Goal: Task Accomplishment & Management: Complete application form

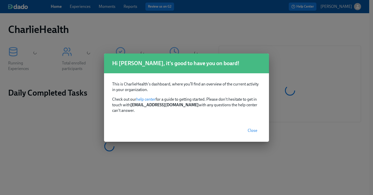
click at [255, 128] on span "Close" at bounding box center [253, 130] width 10 height 5
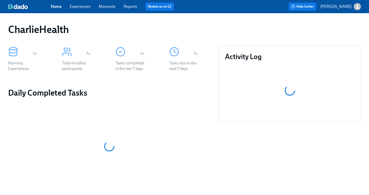
click at [79, 6] on link "Experiences" at bounding box center [80, 6] width 21 height 5
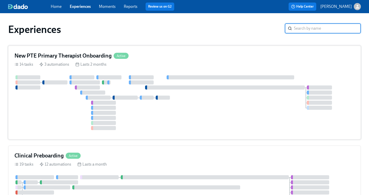
scroll to position [57, 0]
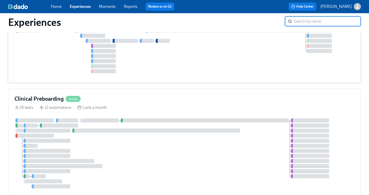
click at [201, 119] on div at bounding box center [184, 154] width 340 height 70
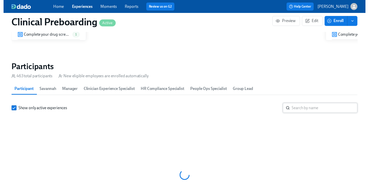
scroll to position [527, 0]
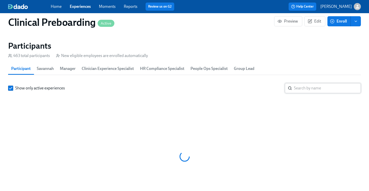
click at [313, 88] on input "search" at bounding box center [327, 88] width 67 height 10
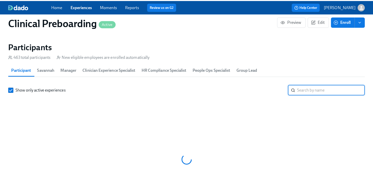
scroll to position [0, 5854]
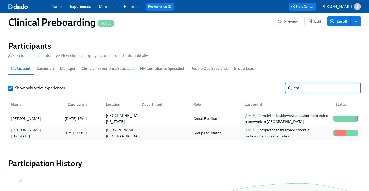
type input "cra"
click at [42, 135] on div "[PERSON_NAME][US_STATE]" at bounding box center [35, 133] width 52 height 12
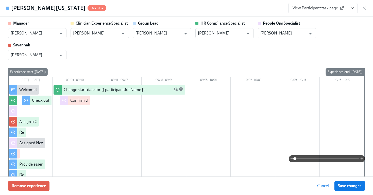
click at [336, 8] on span "View Participant task page" at bounding box center [318, 8] width 51 height 5
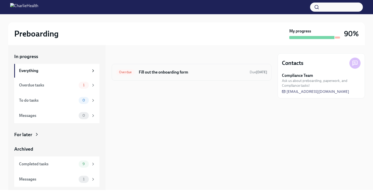
click at [177, 76] on div "Overdue Fill out the onboarding form Due [DATE]" at bounding box center [191, 72] width 151 height 8
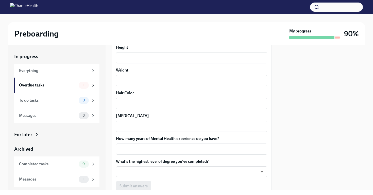
scroll to position [431, 0]
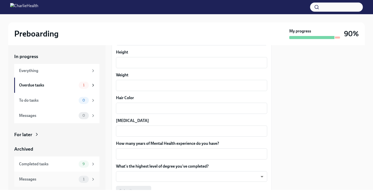
click at [62, 174] on div "Messages 1" at bounding box center [56, 179] width 85 height 15
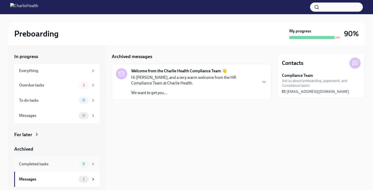
click at [62, 170] on div "Completed tasks 9" at bounding box center [56, 164] width 85 height 15
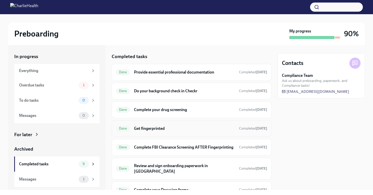
scroll to position [74, 0]
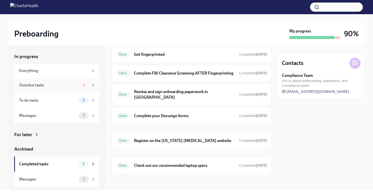
click at [81, 87] on div "1" at bounding box center [84, 85] width 10 height 7
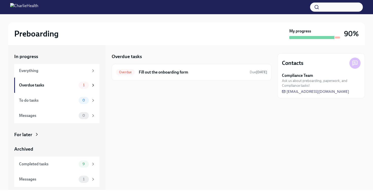
click at [168, 60] on div "Overdue tasks Overdue Fill out the onboarding form Due Aug 30th" at bounding box center [192, 66] width 160 height 27
click at [168, 71] on h6 "Fill out the onboarding form" at bounding box center [192, 73] width 107 height 6
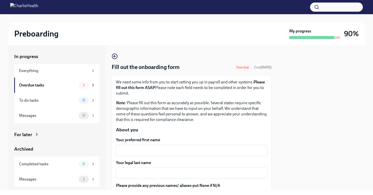
drag, startPoint x: 155, startPoint y: 95, endPoint x: 168, endPoint y: 89, distance: 14.5
click at [168, 89] on p "We need some info from you to start setting you up in payroll and other systems…" at bounding box center [191, 87] width 151 height 17
copy p "Please note each field needs to be completed in order for you to submit."
